Goal: Task Accomplishment & Management: Manage account settings

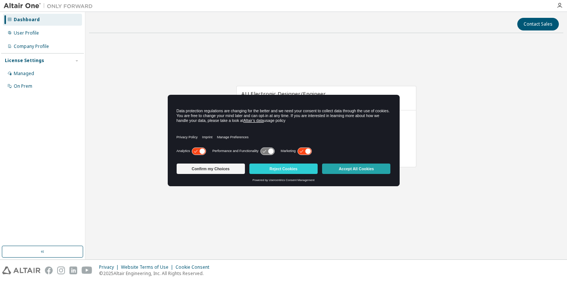
click at [358, 172] on button "Accept All Cookies" at bounding box center [356, 168] width 68 height 10
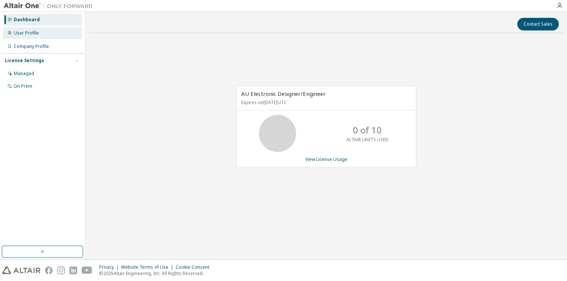
click at [28, 32] on div "User Profile" at bounding box center [26, 33] width 25 height 6
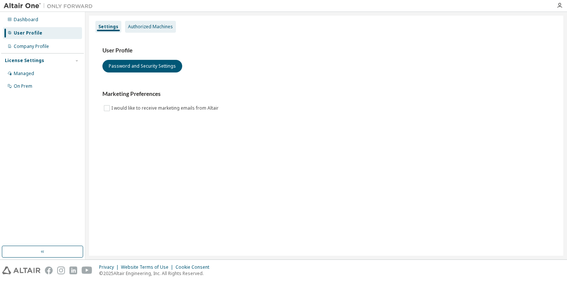
click at [148, 24] on div "Authorized Machines" at bounding box center [150, 27] width 45 height 6
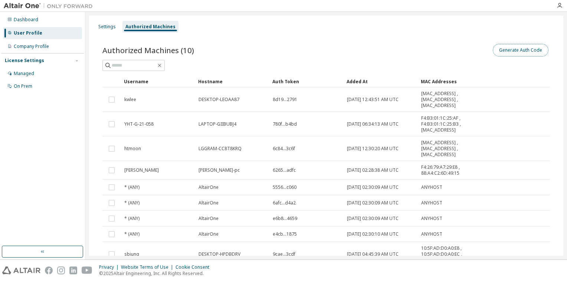
click at [514, 53] on button "Generate Auth Code" at bounding box center [521, 50] width 56 height 13
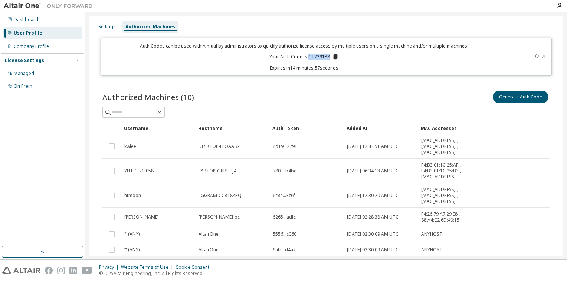
drag, startPoint x: 307, startPoint y: 58, endPoint x: 327, endPoint y: 59, distance: 19.7
click at [327, 59] on p "Your Auth Code is: CT2291P8" at bounding box center [304, 56] width 69 height 7
copy p "CT2291P8"
click at [382, 85] on div "Authorized Machines (10) Generate Auth Code Clear Load Save Save As Field Opera…" at bounding box center [327, 226] width 466 height 292
click at [460, 92] on div "Generate Auth Code" at bounding box center [438, 97] width 224 height 16
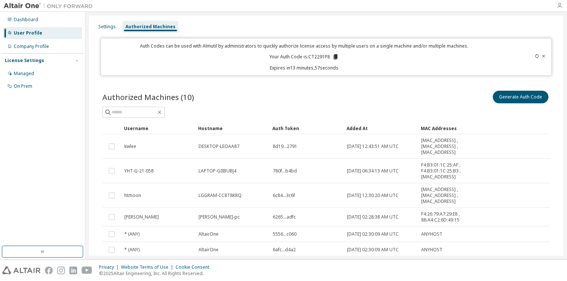
click at [558, 6] on icon "button" at bounding box center [560, 6] width 6 height 6
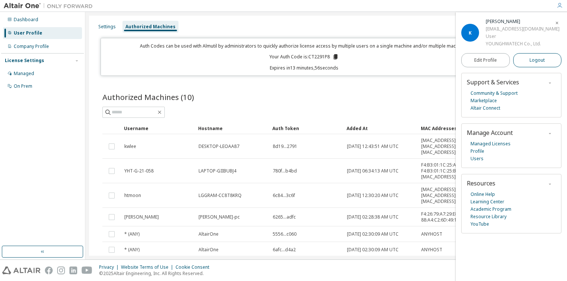
click at [529, 58] on button "Logout" at bounding box center [538, 60] width 49 height 14
